Goal: Task Accomplishment & Management: Complete application form

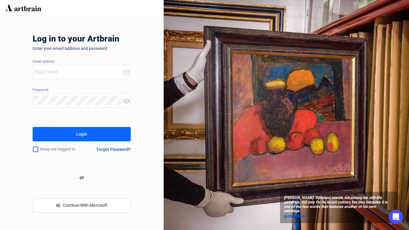
type input "[EMAIL_ADDRESS][DOMAIN_NAME]"
click at [92, 131] on button "Login" at bounding box center [82, 134] width 98 height 14
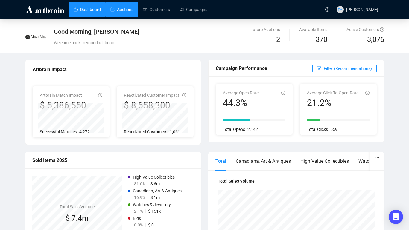
click at [121, 8] on link "Auctions" at bounding box center [121, 10] width 23 height 16
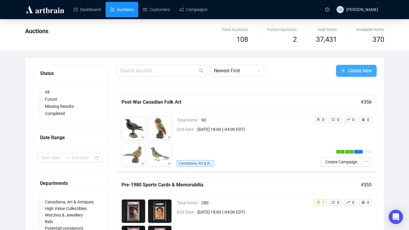
click at [338, 70] on button "Create New" at bounding box center [356, 71] width 41 height 12
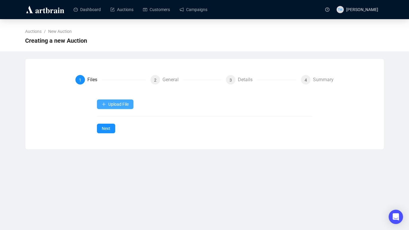
click at [98, 107] on button "Upload File" at bounding box center [115, 105] width 37 height 10
click at [107, 119] on div "Upload File Next" at bounding box center [204, 117] width 215 height 34
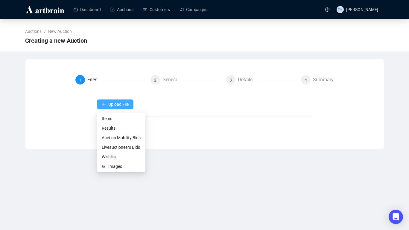
click at [104, 104] on icon "plus" at bounding box center [103, 104] width 3 height 0
click at [105, 118] on span "Items" at bounding box center [121, 119] width 39 height 7
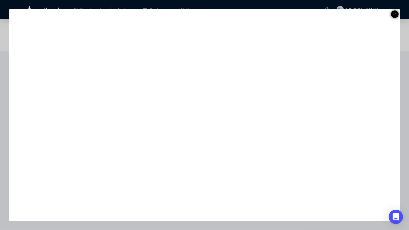
click at [376, 16] on icon at bounding box center [394, 14] width 3 height 7
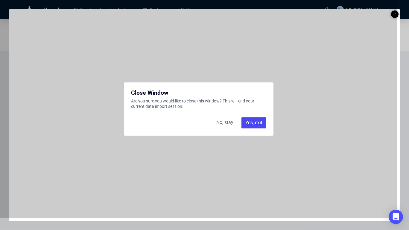
click at [251, 119] on div "Yes, exit" at bounding box center [253, 123] width 25 height 11
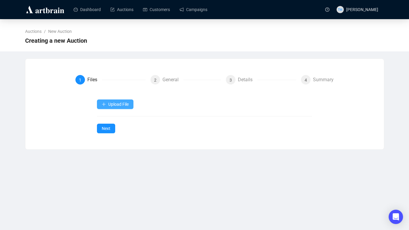
click at [107, 105] on button "Upload File" at bounding box center [115, 105] width 37 height 10
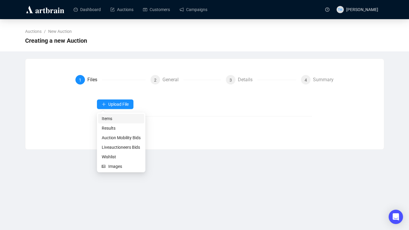
click at [104, 119] on span "Items" at bounding box center [121, 119] width 39 height 7
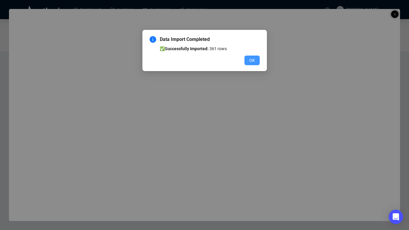
click at [248, 63] on button "OK" at bounding box center [251, 61] width 15 height 10
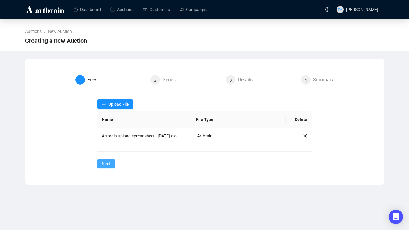
click at [108, 166] on span "Next" at bounding box center [106, 164] width 9 height 7
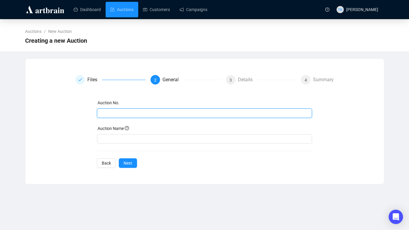
click at [151, 113] on input "text" at bounding box center [204, 113] width 207 height 7
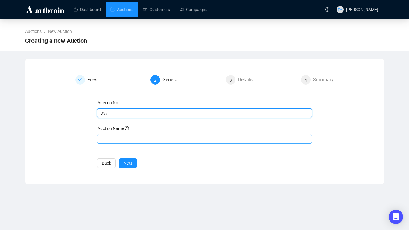
type input "357"
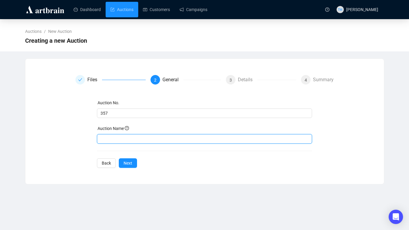
click at [124, 135] on input "text" at bounding box center [204, 139] width 215 height 10
type input "Canadiana"
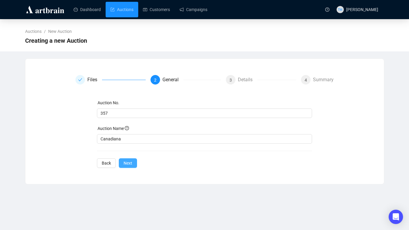
click at [129, 163] on span "Next" at bounding box center [128, 163] width 9 height 7
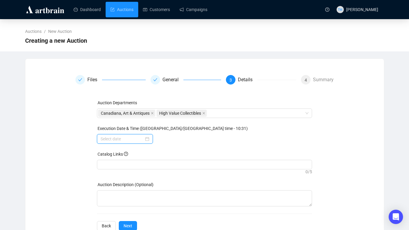
click at [109, 141] on input at bounding box center [122, 139] width 43 height 7
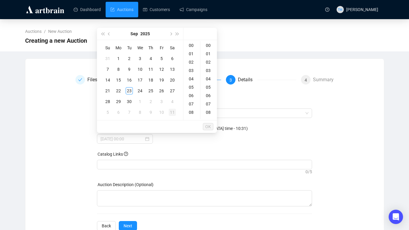
click at [173, 111] on div "11" at bounding box center [172, 112] width 7 height 7
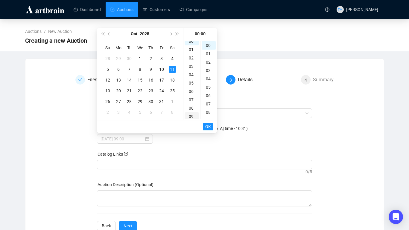
click at [191, 116] on div "09" at bounding box center [192, 117] width 14 height 8
type input "[DATE] 09:00"
click at [209, 128] on span "OK" at bounding box center [208, 126] width 6 height 11
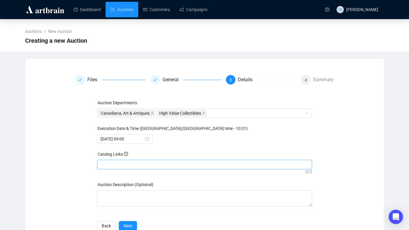
click at [174, 164] on div at bounding box center [204, 165] width 213 height 8
paste input "[URL][DOMAIN_NAME][PERSON_NAME][PERSON_NAME]"
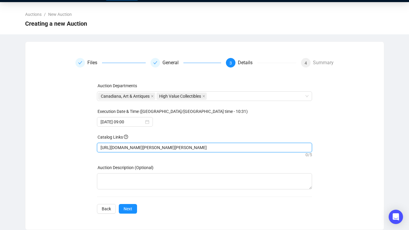
scroll to position [17, 0]
type input "[URL][DOMAIN_NAME][PERSON_NAME][PERSON_NAME]"
click at [132, 209] on div "Auction Departments Canadiana, Art & Antiques High Value Collectibles Execution…" at bounding box center [204, 148] width 215 height 131
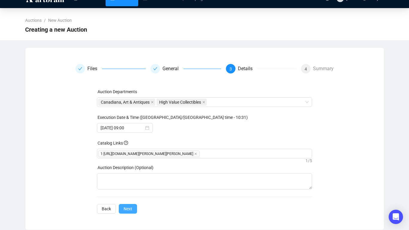
click at [130, 210] on span "Next" at bounding box center [128, 209] width 9 height 7
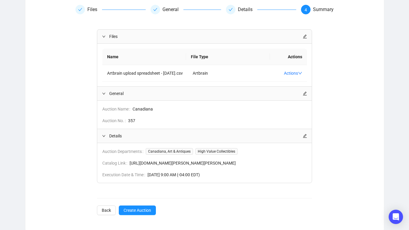
scroll to position [76, 0]
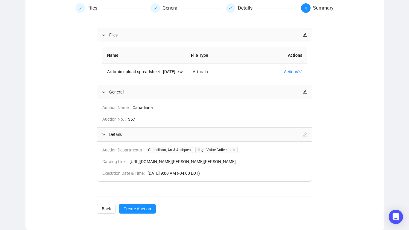
click at [305, 92] on div at bounding box center [305, 92] width 4 height 7
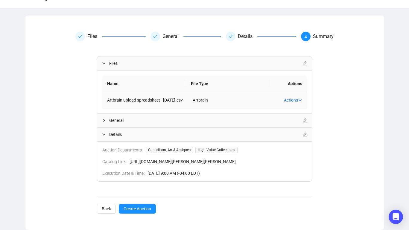
scroll to position [57, 0]
click at [303, 118] on icon "edit" at bounding box center [305, 120] width 4 height 4
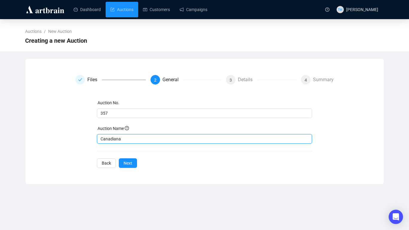
click at [156, 141] on input "Canadiana" at bounding box center [204, 139] width 215 height 10
type input "Canadiana - [PERSON_NAME] Collection"
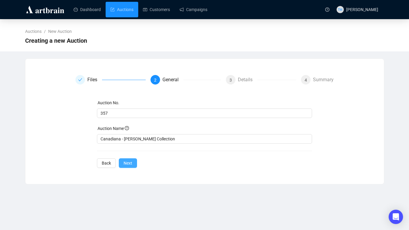
click at [127, 164] on span "Next" at bounding box center [128, 163] width 9 height 7
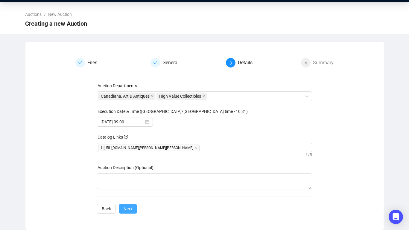
scroll to position [23, 0]
click at [127, 212] on span "Next" at bounding box center [128, 209] width 9 height 7
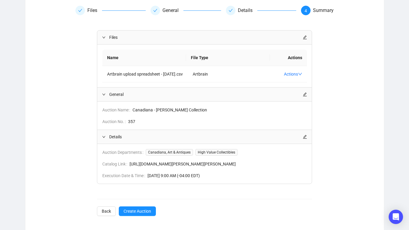
scroll to position [85, 0]
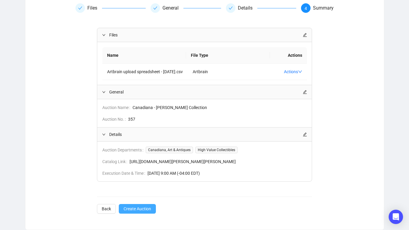
click at [137, 209] on span "Create Auction" at bounding box center [138, 209] width 28 height 7
